Goal: Information Seeking & Learning: Learn about a topic

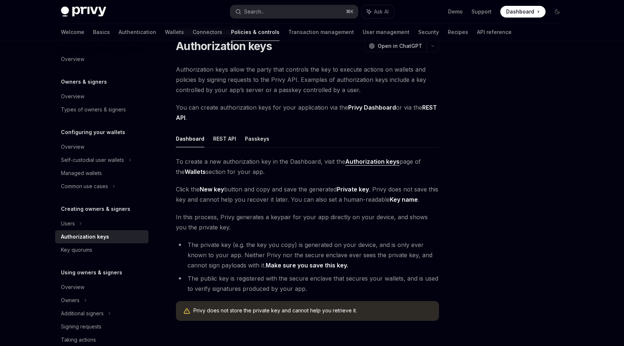
scroll to position [39, 0]
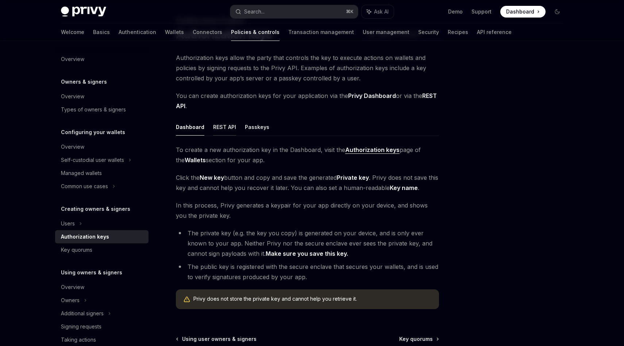
click at [223, 132] on button "REST API" at bounding box center [224, 126] width 23 height 17
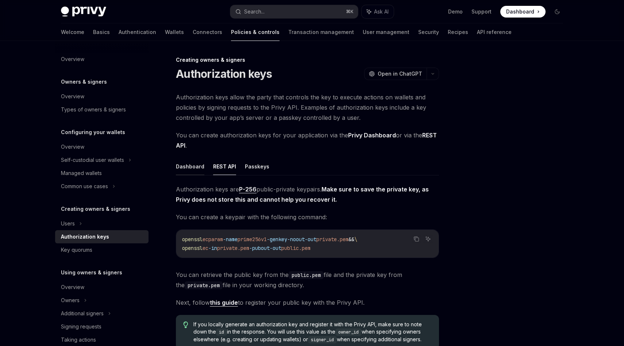
click at [195, 165] on button "Dashboard" at bounding box center [190, 166] width 28 height 17
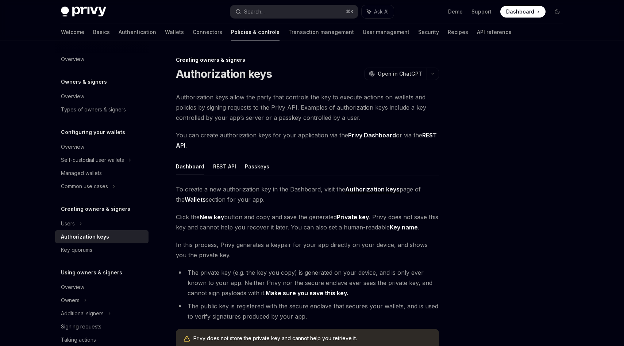
click at [245, 108] on span "Authorization keys allow the party that controls the key to execute actions on …" at bounding box center [307, 107] width 263 height 31
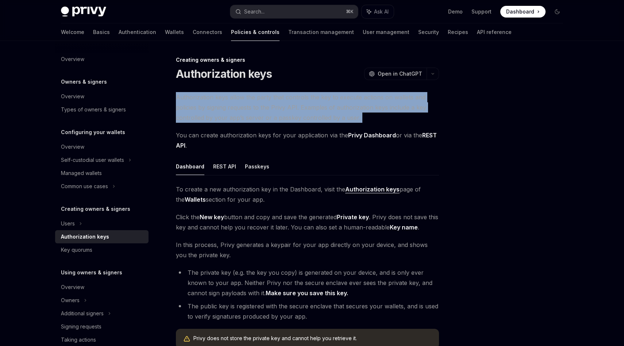
click at [245, 108] on span "Authorization keys allow the party that controls the key to execute actions on …" at bounding box center [307, 107] width 263 height 31
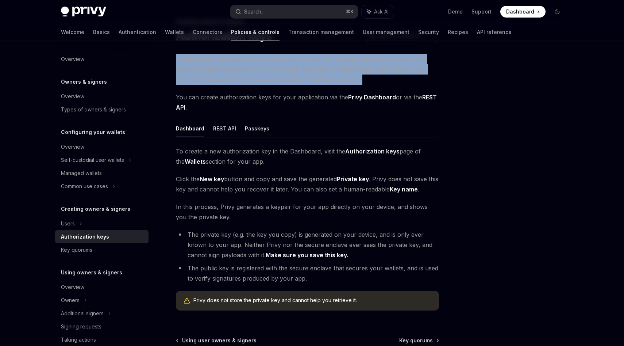
scroll to position [42, 0]
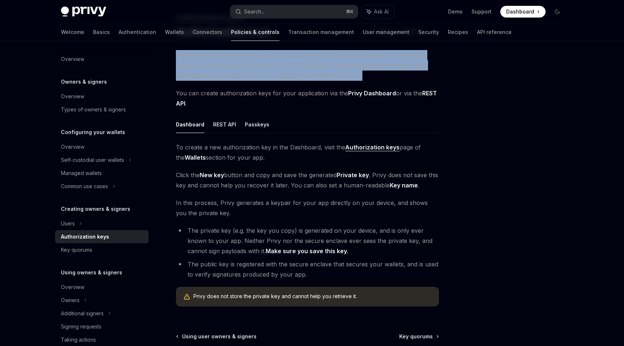
click at [348, 144] on strong "Authorization keys" at bounding box center [372, 146] width 54 height 7
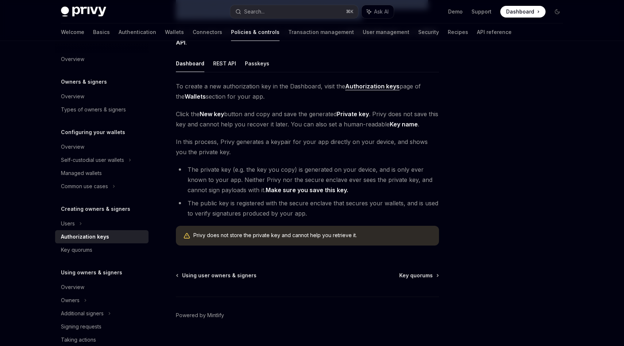
scroll to position [102, 0]
click at [277, 192] on strong "Make sure you save this key." at bounding box center [307, 190] width 83 height 7
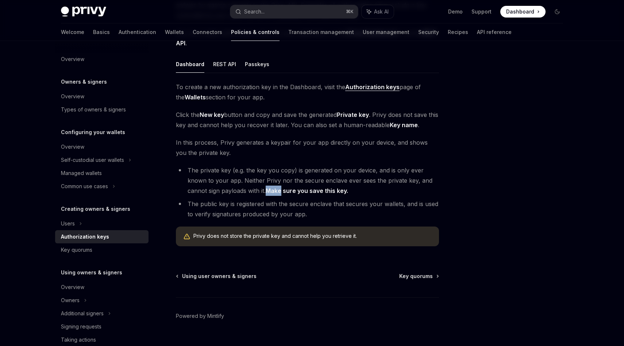
click at [277, 192] on strong "Make sure you save this key." at bounding box center [307, 190] width 83 height 7
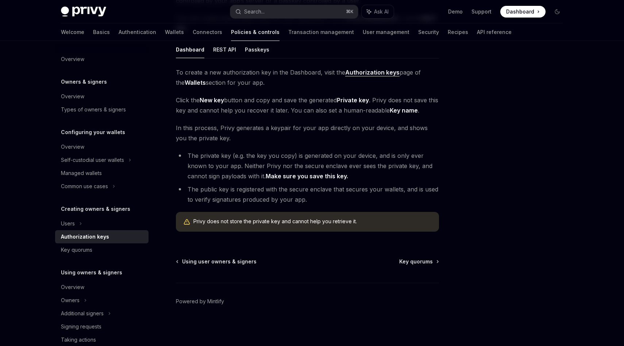
click at [274, 197] on li "The public key is registered with the secure enclave that secures your wallets,…" at bounding box center [307, 194] width 263 height 20
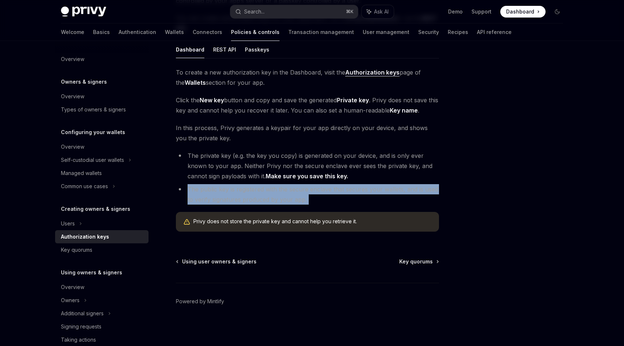
click at [274, 197] on li "The public key is registered with the secure enclave that secures your wallets,…" at bounding box center [307, 194] width 263 height 20
click at [114, 250] on div "Key quorums" at bounding box center [102, 249] width 83 height 9
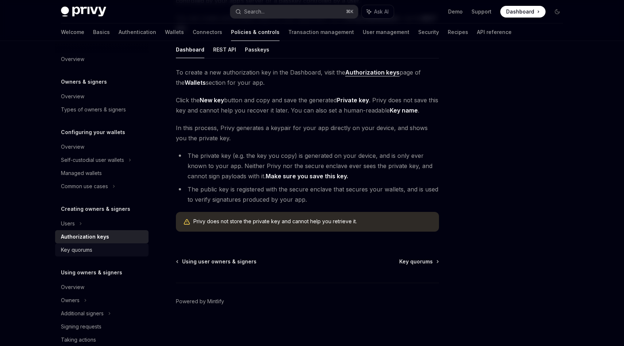
scroll to position [8, 0]
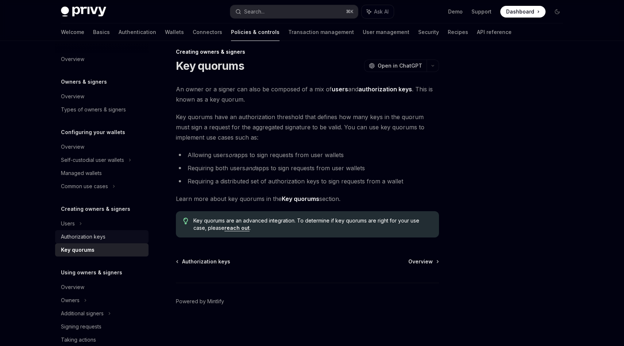
click at [112, 235] on div "Authorization keys" at bounding box center [102, 236] width 83 height 9
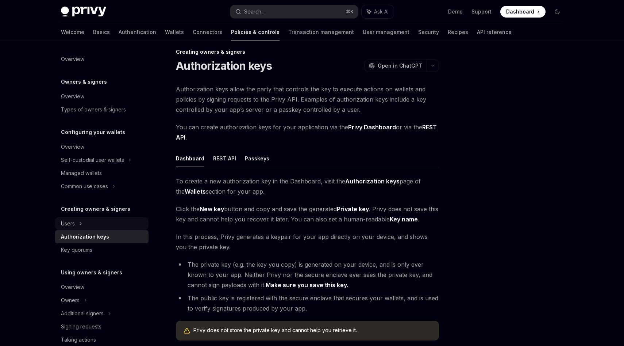
click at [82, 225] on icon at bounding box center [80, 223] width 3 height 9
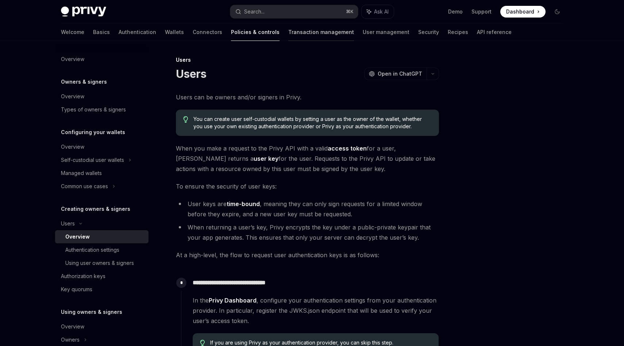
click at [288, 31] on link "Transaction management" at bounding box center [321, 32] width 66 height 18
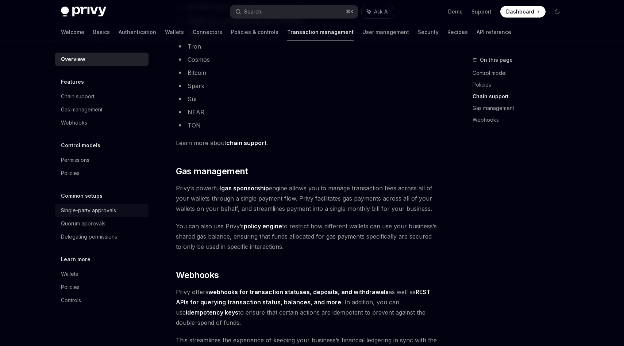
scroll to position [311, 0]
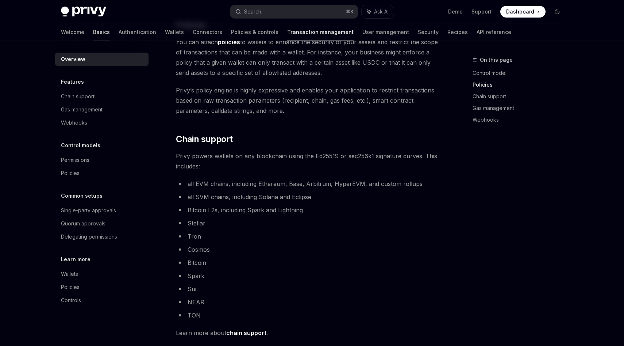
click at [93, 32] on link "Basics" at bounding box center [101, 32] width 17 height 18
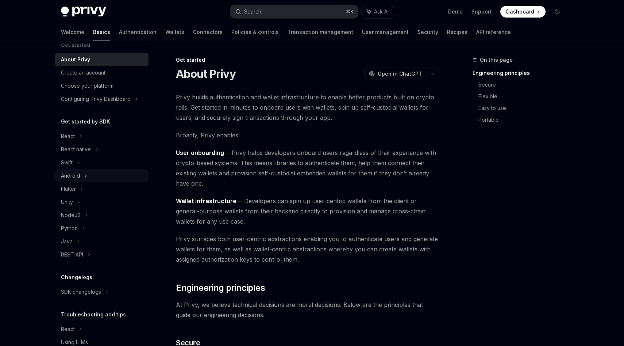
scroll to position [14, 0]
click at [81, 149] on div "React native" at bounding box center [76, 147] width 30 height 9
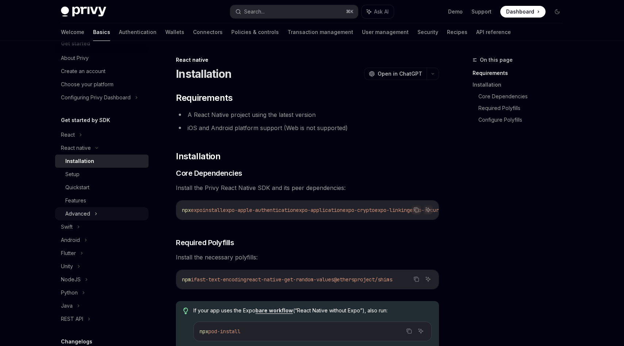
click at [86, 210] on div "Advanced" at bounding box center [77, 213] width 25 height 9
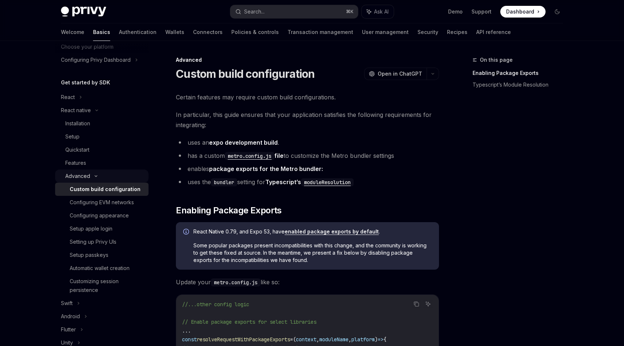
scroll to position [69, 0]
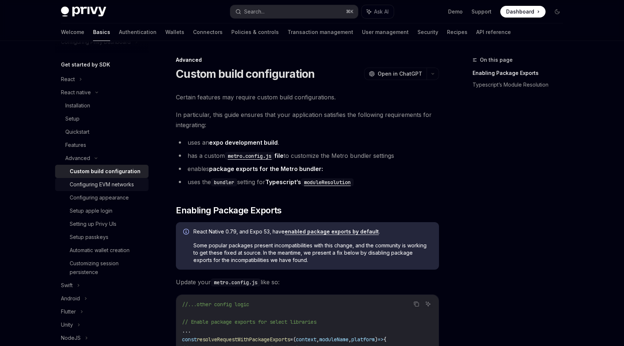
click at [94, 187] on div "Configuring EVM networks" at bounding box center [102, 184] width 64 height 9
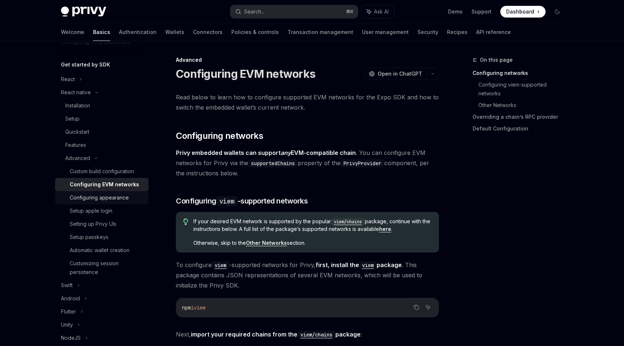
click at [93, 196] on div "Configuring appearance" at bounding box center [99, 197] width 59 height 9
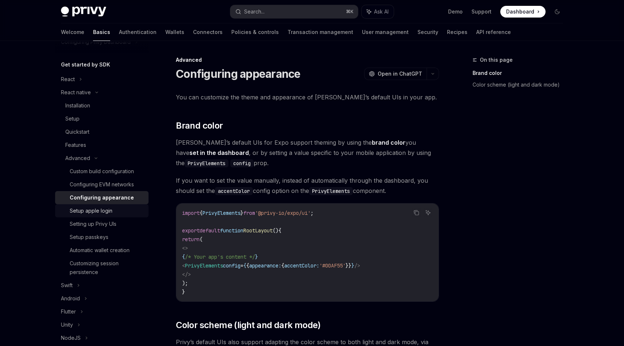
click at [92, 210] on div "Setup apple login" at bounding box center [91, 210] width 43 height 9
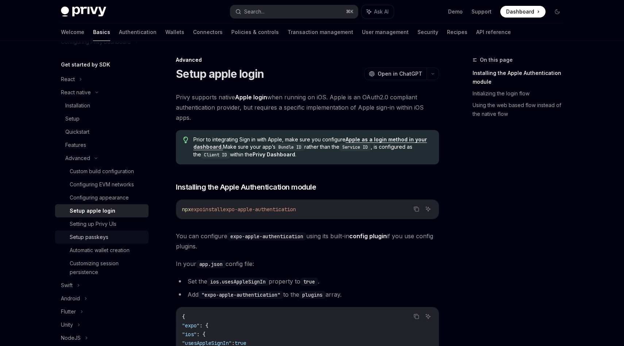
click at [87, 234] on div "Setup passkeys" at bounding box center [89, 237] width 39 height 9
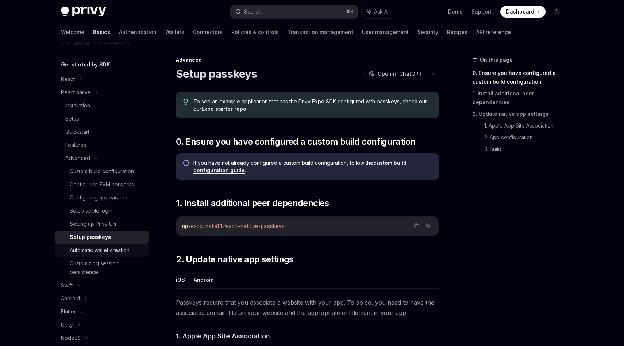
click at [87, 252] on div "Automatic wallet creation" at bounding box center [100, 250] width 60 height 9
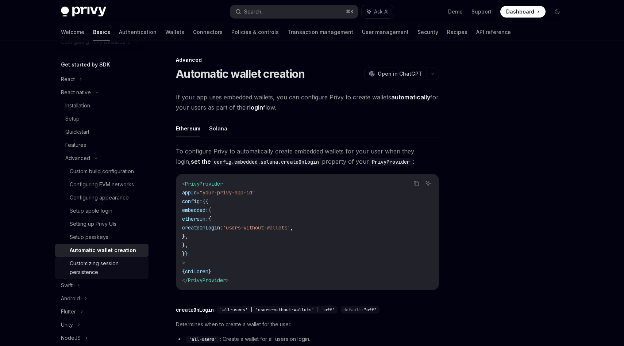
click at [88, 261] on div "Customizing session persistence" at bounding box center [107, 268] width 74 height 18
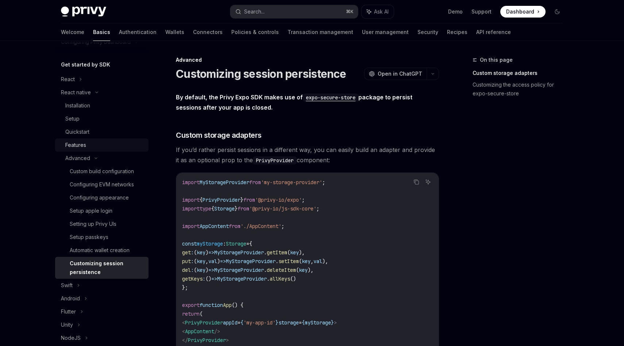
click at [85, 144] on div "Features" at bounding box center [75, 145] width 21 height 9
type textarea "*"
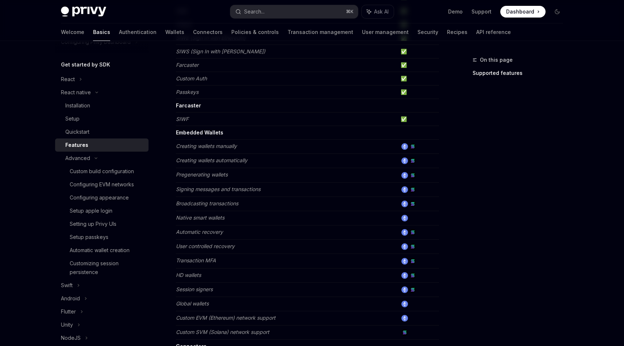
scroll to position [146, 0]
click at [224, 192] on td "Signing messages and transactions" at bounding box center [287, 188] width 222 height 14
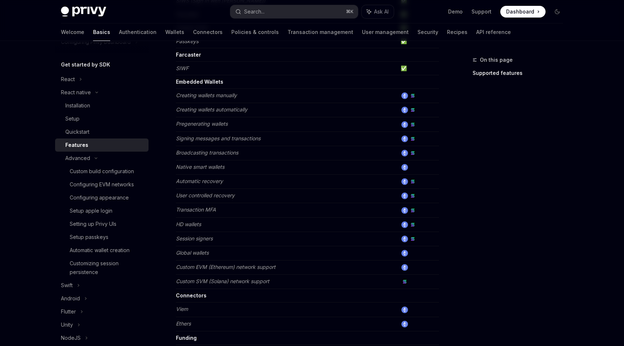
scroll to position [198, 0]
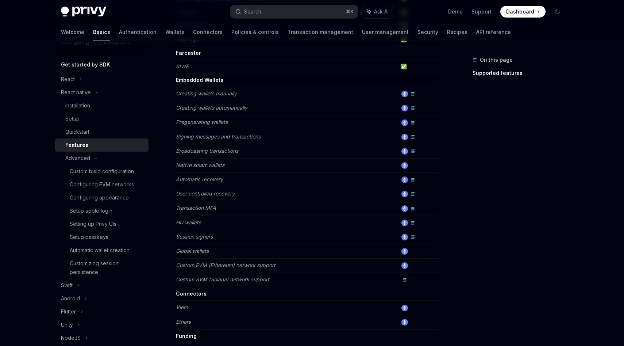
click at [409, 136] on td at bounding box center [418, 137] width 41 height 14
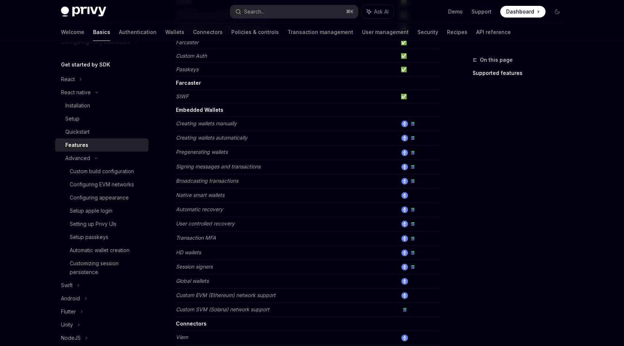
scroll to position [162, 0]
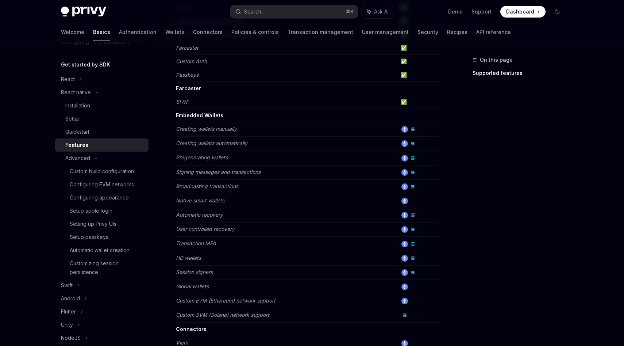
click at [206, 117] on strong "Embedded Wallets" at bounding box center [199, 115] width 47 height 6
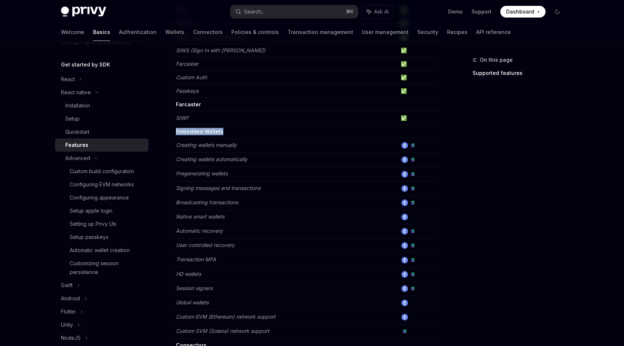
scroll to position [145, 0]
click at [184, 118] on em "SIWF" at bounding box center [182, 119] width 13 height 6
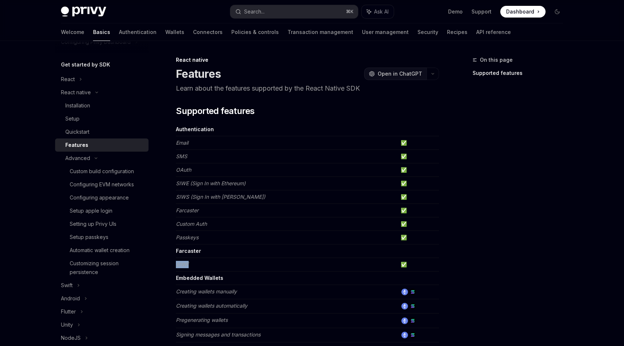
click at [417, 74] on span "Open in ChatGPT" at bounding box center [400, 73] width 45 height 7
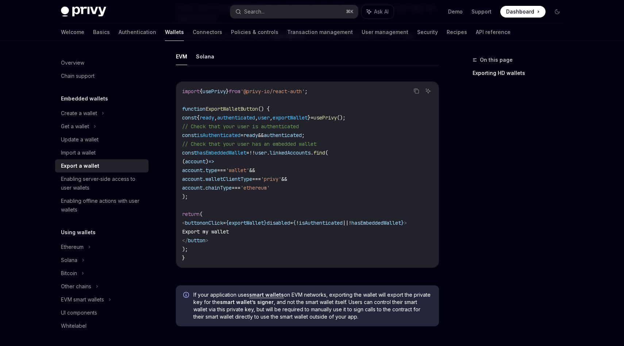
scroll to position [357, 0]
click at [230, 177] on span "walletClientType" at bounding box center [229, 178] width 47 height 7
click at [231, 186] on span "chainType" at bounding box center [219, 187] width 26 height 7
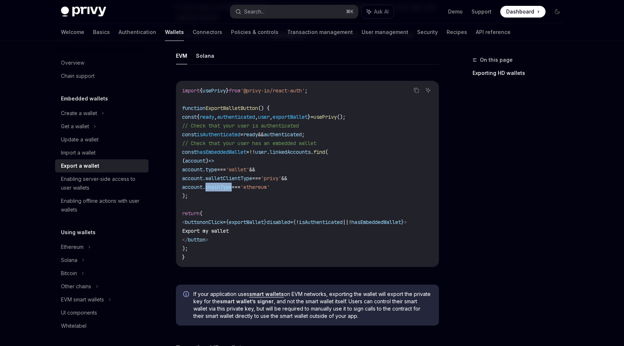
click at [231, 186] on span "chainType" at bounding box center [219, 187] width 26 height 7
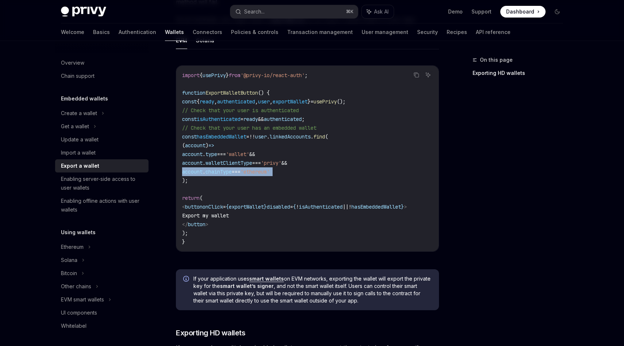
scroll to position [375, 0]
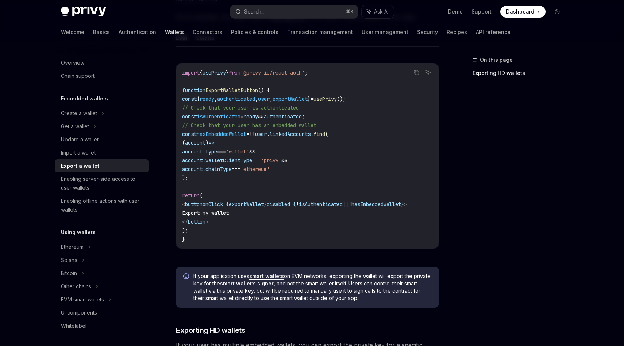
click at [229, 211] on span "Export my wallet" at bounding box center [205, 213] width 47 height 7
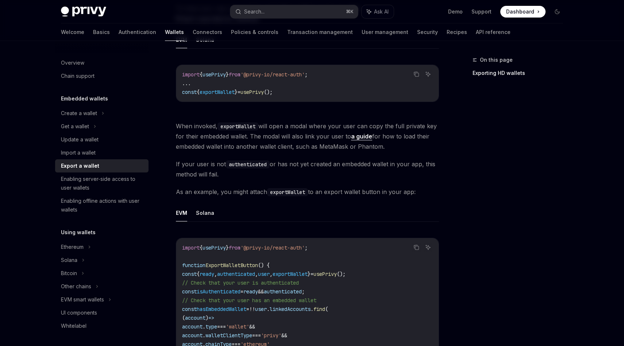
scroll to position [197, 0]
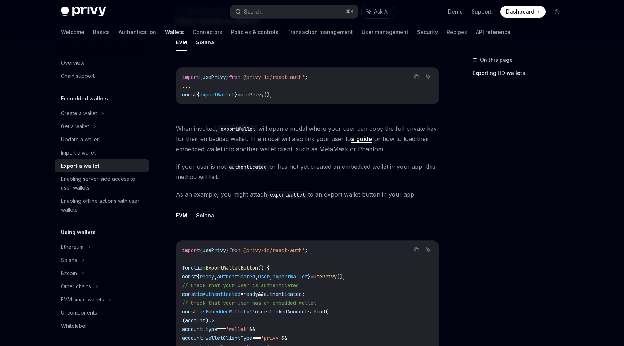
click at [361, 139] on link "a guide" at bounding box center [361, 139] width 21 height 8
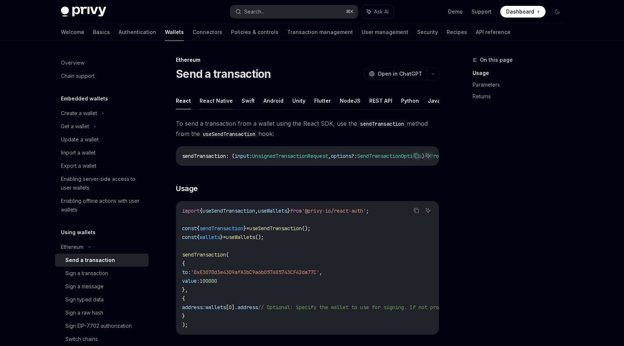
click at [225, 102] on button "React Native" at bounding box center [216, 100] width 33 height 17
type textarea "*"
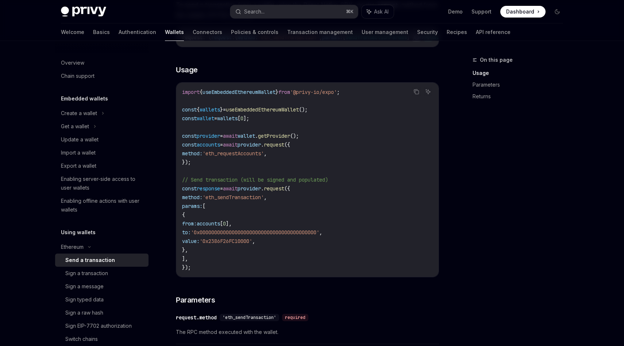
scroll to position [118, 0]
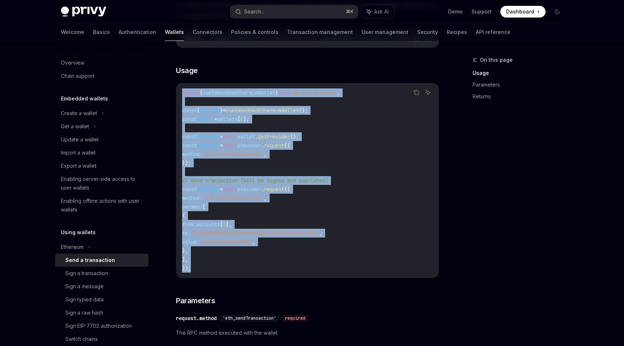
drag, startPoint x: 181, startPoint y: 95, endPoint x: 202, endPoint y: 273, distance: 179.7
click at [202, 274] on div "import { useEmbeddedEthereumWallet } from '@privy-io/expo' ; const { wallets } …" at bounding box center [307, 180] width 262 height 194
copy code "import { useEmbeddedEthereumWallet } from '@privy-io/expo' ; const { wallets } …"
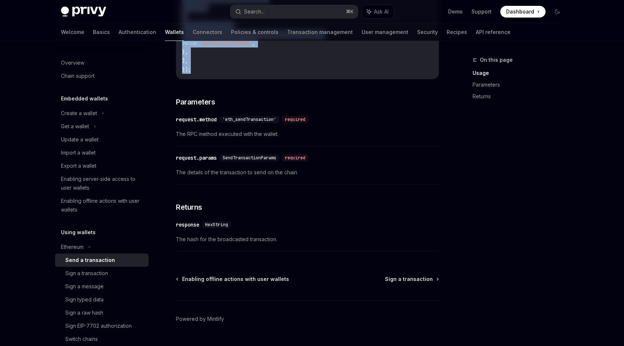
scroll to position [337, 0]
